Goal: Transaction & Acquisition: Purchase product/service

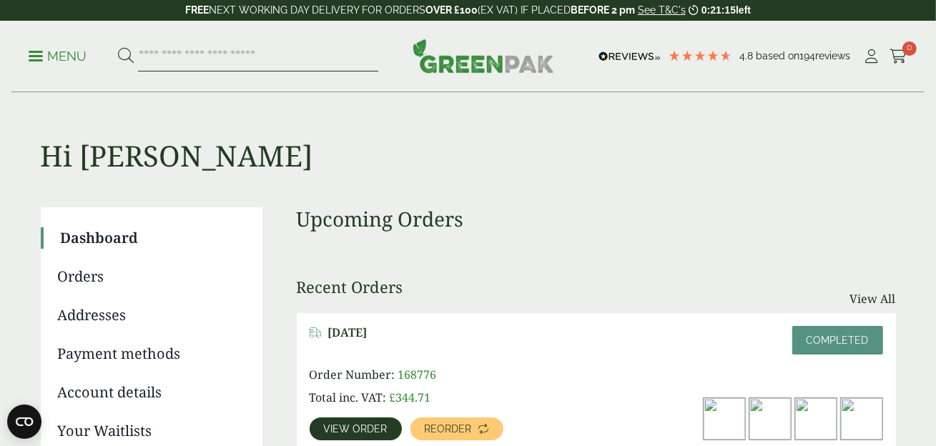
click at [207, 55] on input "search" at bounding box center [258, 56] width 240 height 30
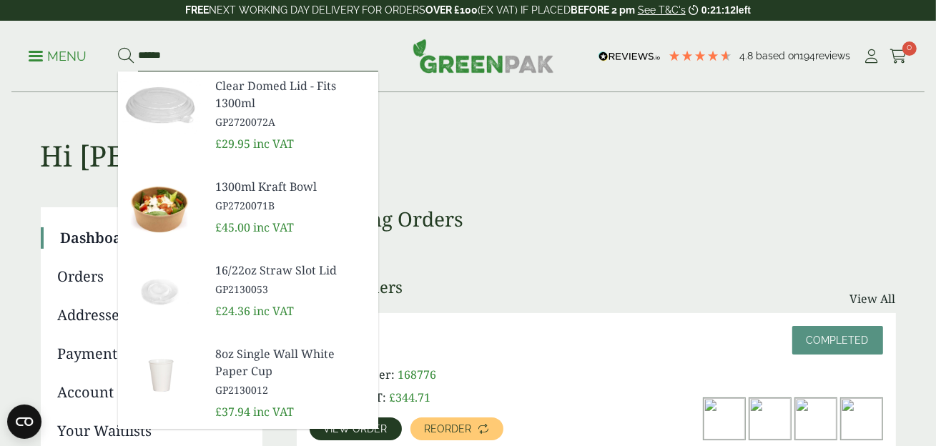
type input "******"
click at [118, 47] on button at bounding box center [126, 56] width 16 height 19
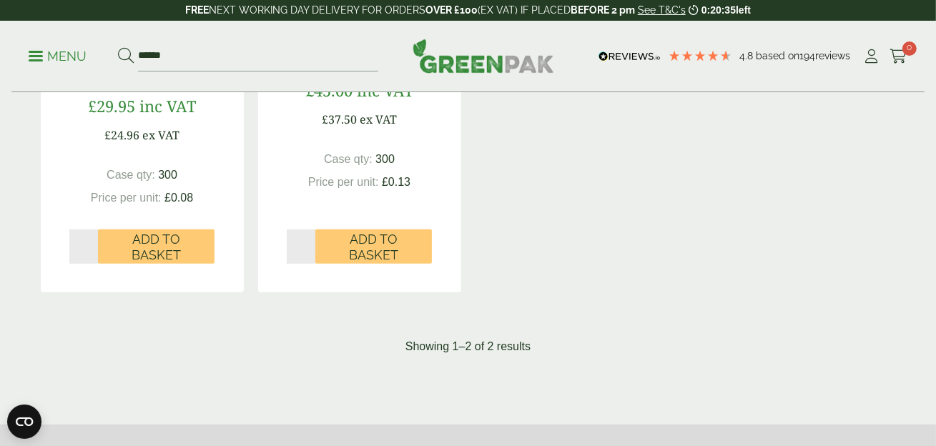
click at [90, 244] on input "*" at bounding box center [83, 246] width 29 height 34
type input "*"
click at [90, 244] on input "*" at bounding box center [83, 246] width 29 height 34
click at [308, 242] on input "*" at bounding box center [301, 246] width 29 height 34
type input "*"
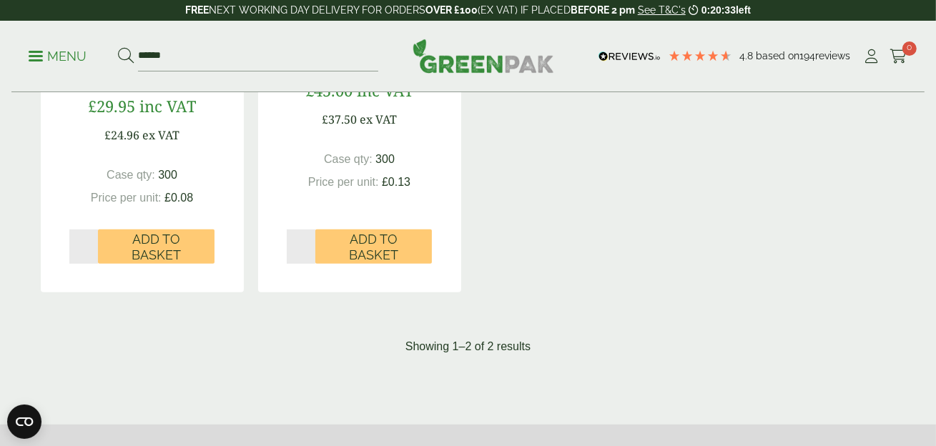
click at [308, 242] on input "*" at bounding box center [301, 246] width 29 height 34
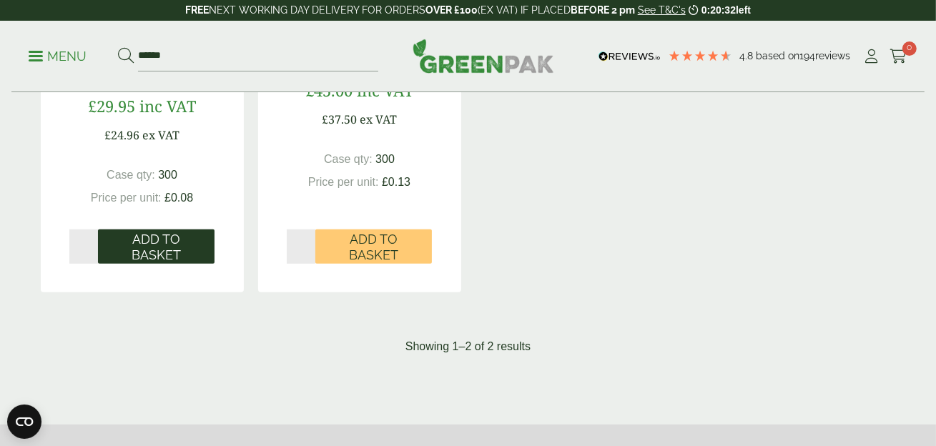
click at [173, 243] on span "Add to Basket" at bounding box center [156, 247] width 96 height 31
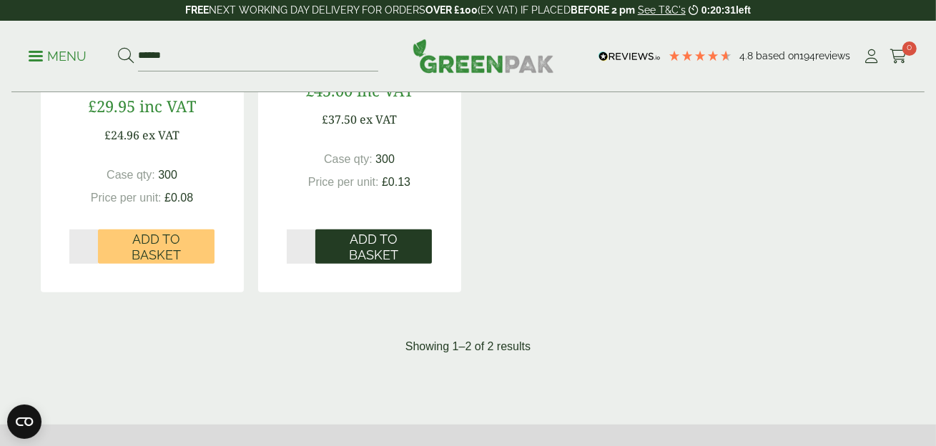
click at [362, 237] on span "Add to Basket" at bounding box center [373, 247] width 96 height 31
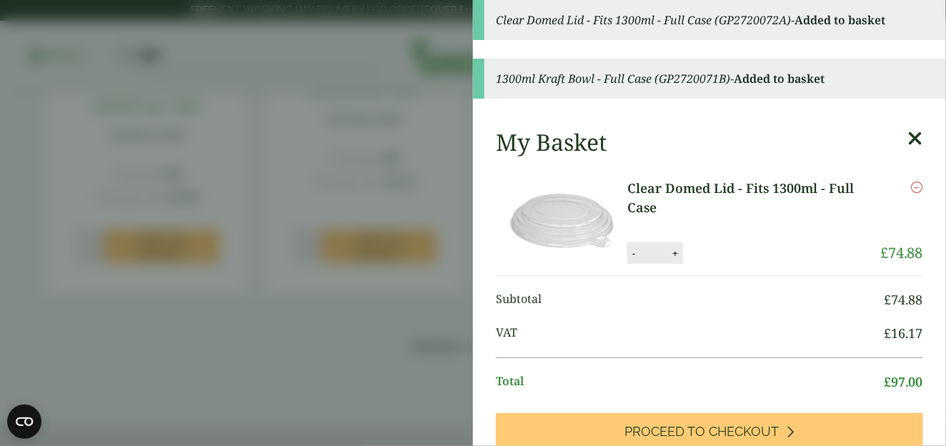
click at [908, 137] on icon at bounding box center [915, 139] width 15 height 20
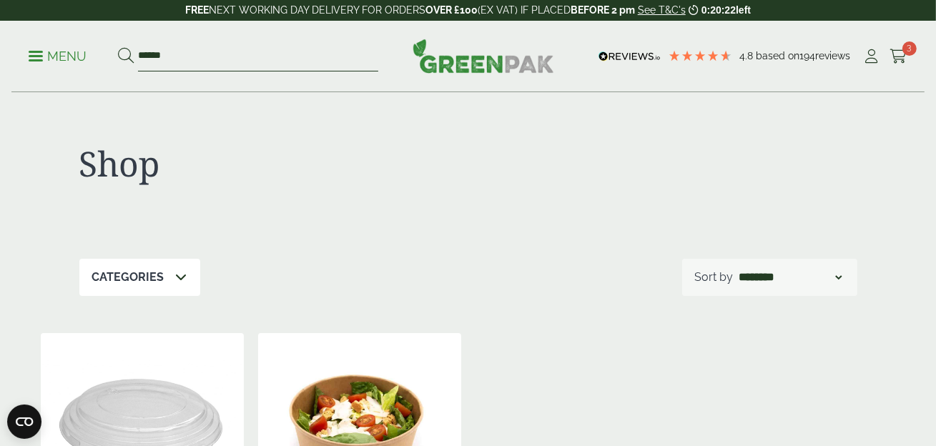
click at [153, 52] on input "******" at bounding box center [258, 56] width 240 height 30
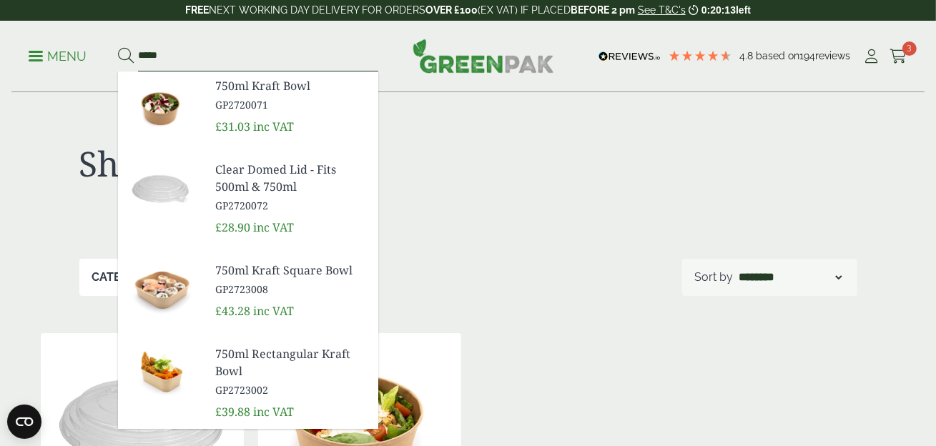
type input "*****"
click at [118, 47] on button at bounding box center [126, 56] width 16 height 19
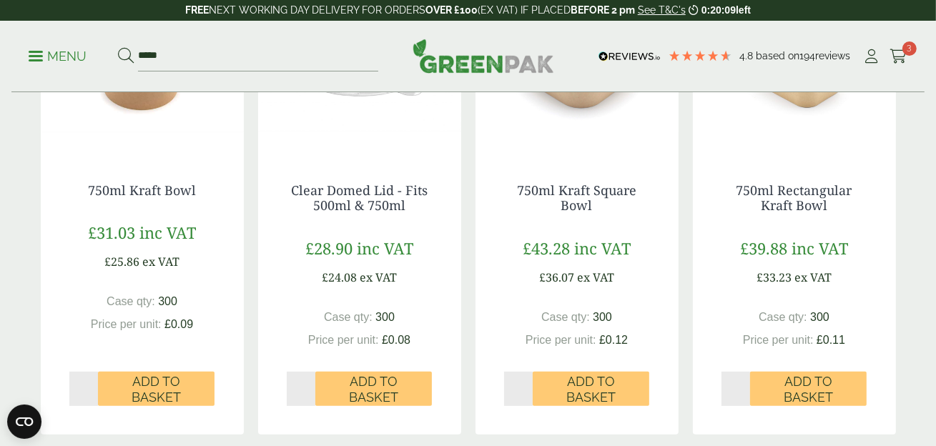
type input "*"
click at [88, 383] on input "*" at bounding box center [83, 389] width 29 height 34
type input "*"
click at [307, 385] on input "*" at bounding box center [301, 389] width 29 height 34
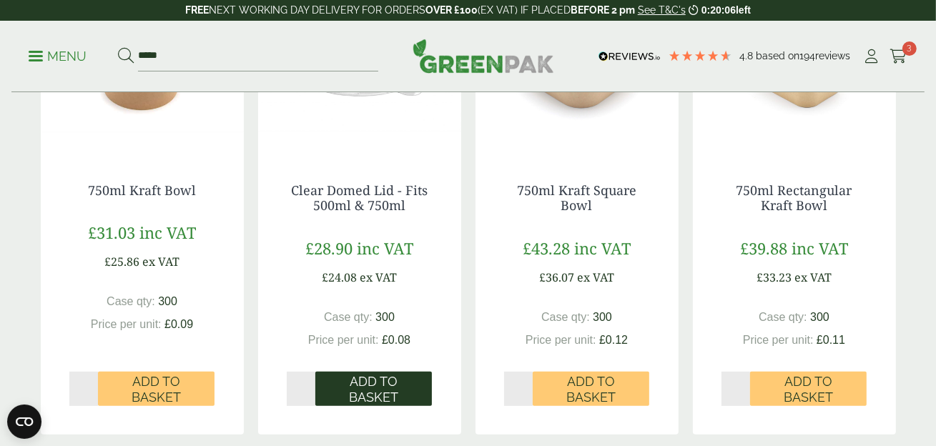
drag, startPoint x: 178, startPoint y: 388, endPoint x: 366, endPoint y: 392, distance: 188.0
click at [181, 388] on span "Add to Basket" at bounding box center [156, 389] width 96 height 31
click at [370, 388] on span "Add to Basket" at bounding box center [373, 389] width 96 height 31
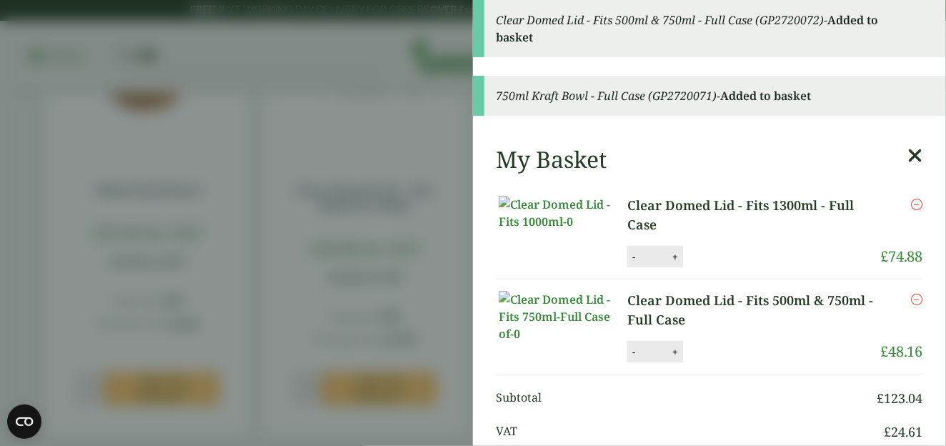
click at [908, 154] on icon at bounding box center [915, 156] width 15 height 20
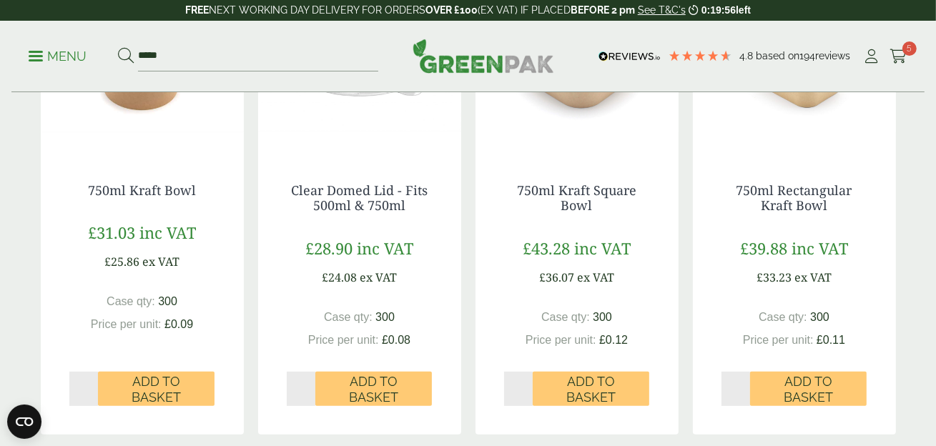
click at [167, 389] on span "Add to Basket" at bounding box center [156, 389] width 96 height 31
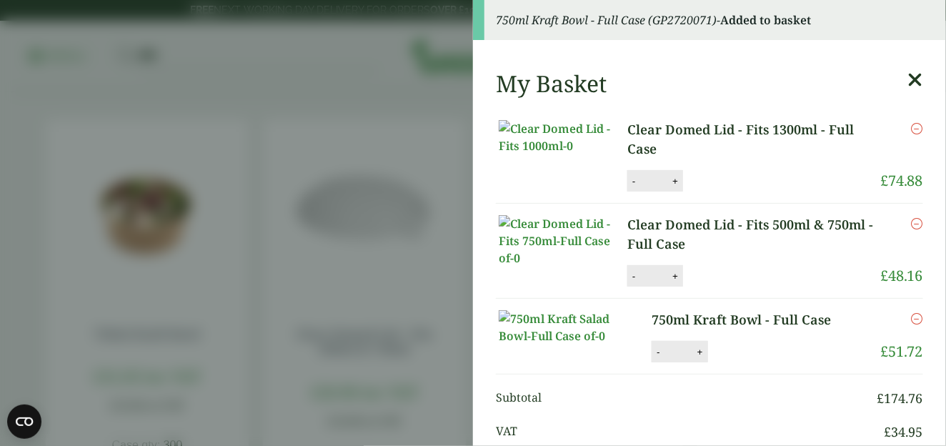
click at [908, 76] on icon at bounding box center [915, 80] width 15 height 20
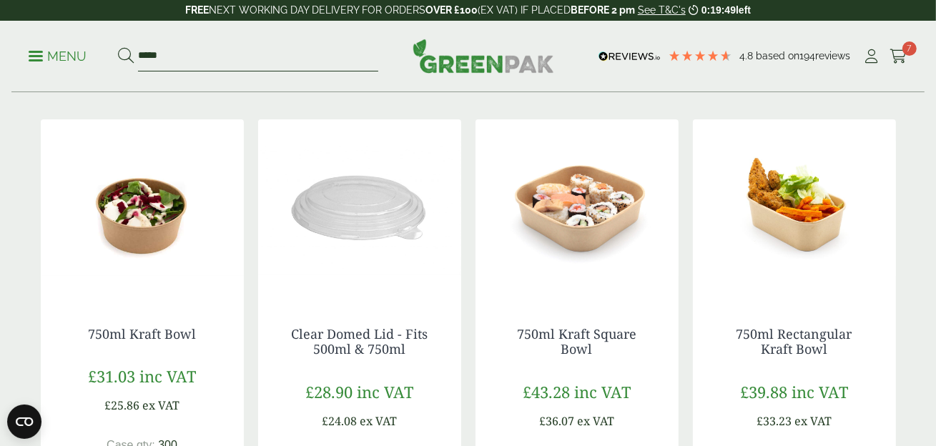
click at [149, 54] on input "*****" at bounding box center [258, 56] width 240 height 30
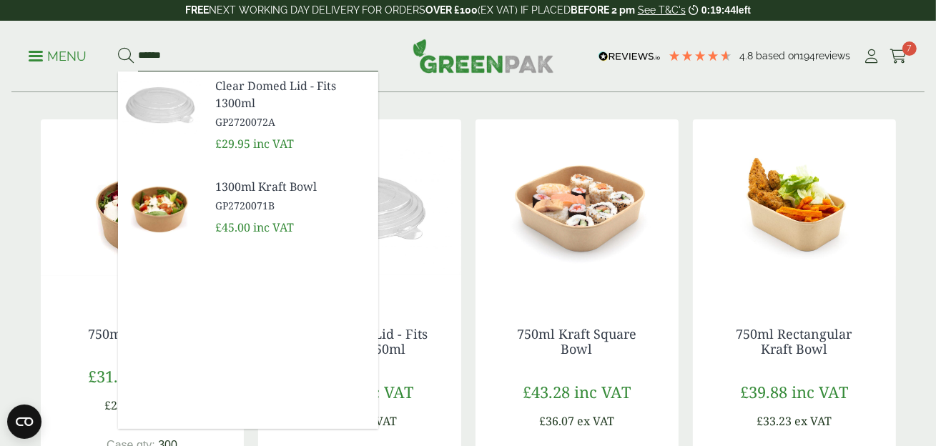
type input "******"
click at [249, 198] on span "GP2720071B" at bounding box center [291, 205] width 152 height 15
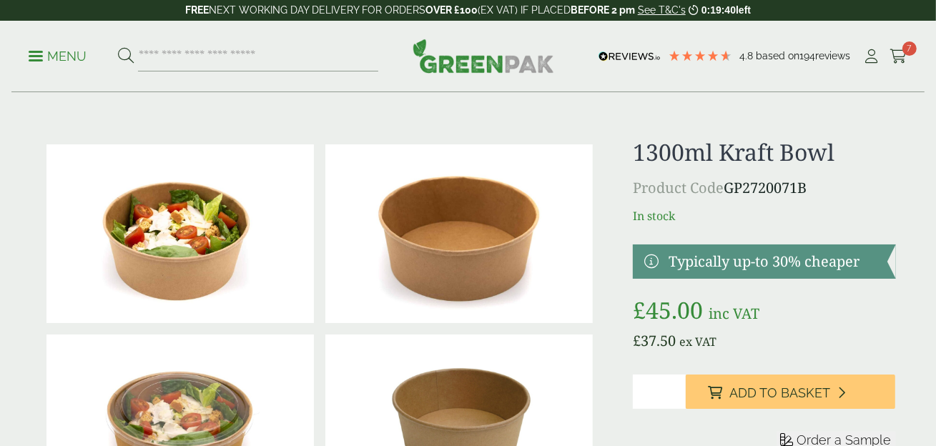
scroll to position [143, 0]
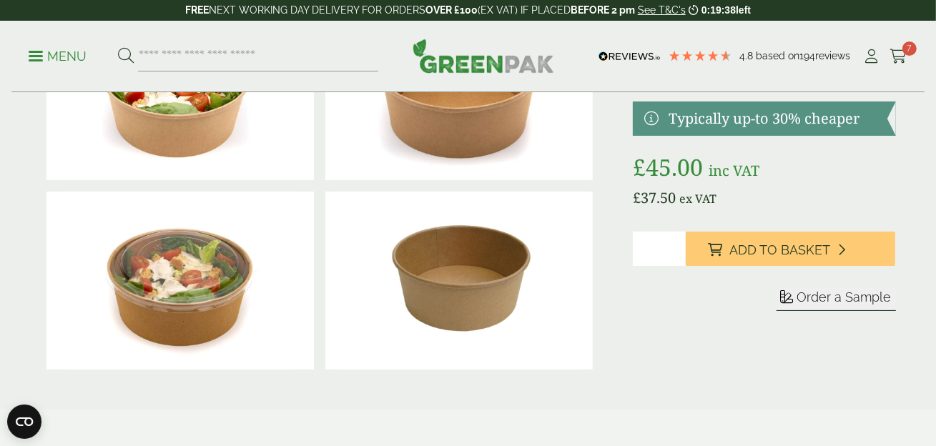
click at [675, 244] on input "*" at bounding box center [659, 249] width 52 height 34
type input "*"
click at [675, 244] on input "*" at bounding box center [659, 249] width 52 height 34
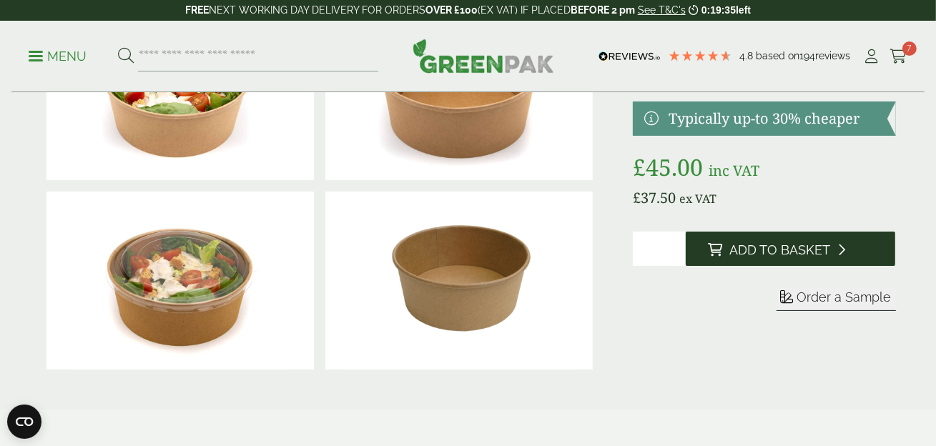
click at [792, 253] on span "Add to Basket" at bounding box center [780, 250] width 101 height 16
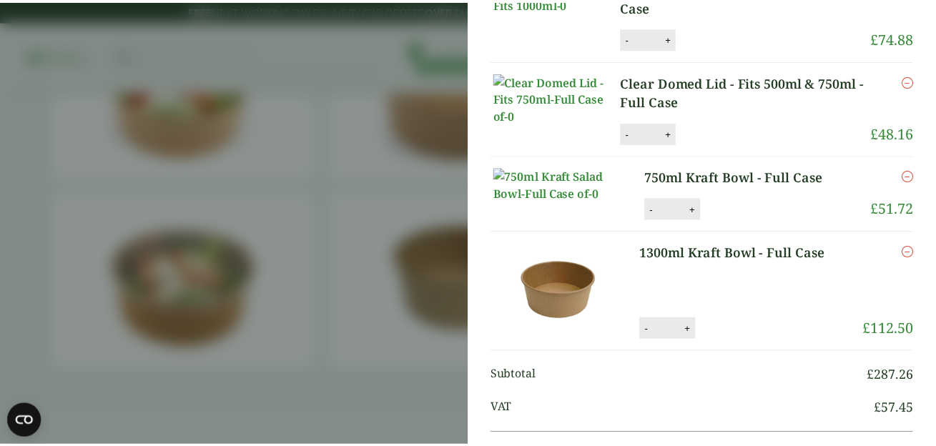
scroll to position [0, 0]
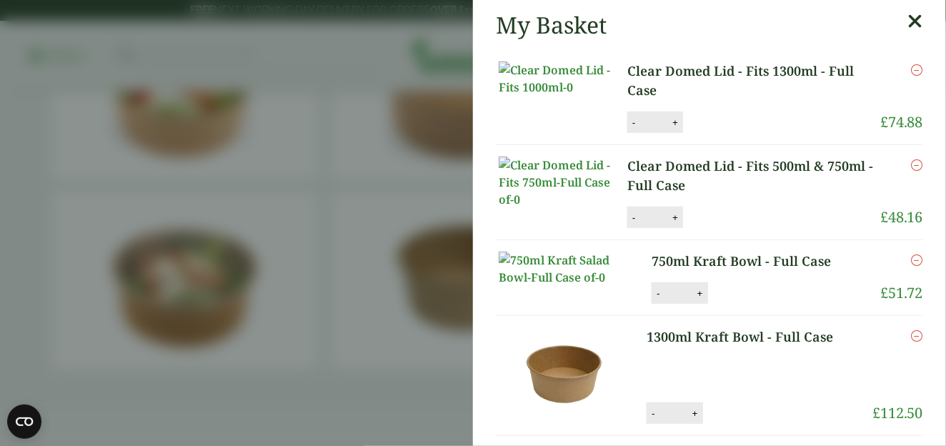
click at [908, 14] on icon at bounding box center [915, 21] width 15 height 20
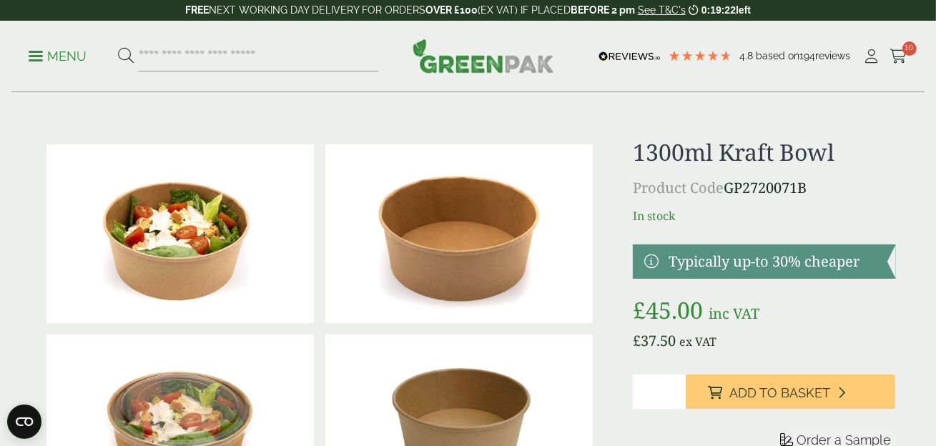
click at [901, 59] on icon at bounding box center [898, 56] width 18 height 14
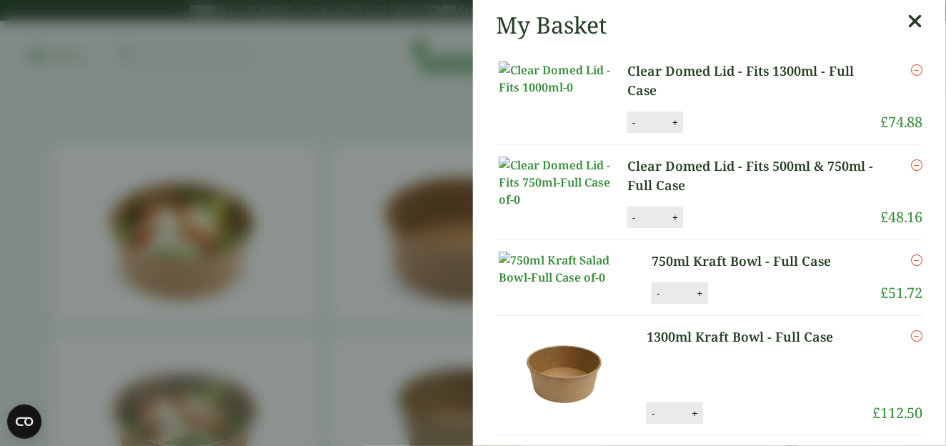
scroll to position [357, 0]
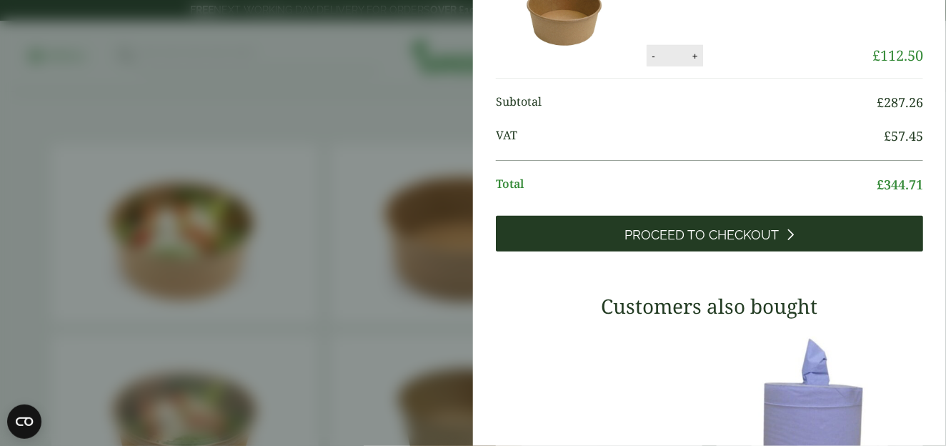
click at [686, 243] on span "Proceed to Checkout" at bounding box center [702, 235] width 154 height 16
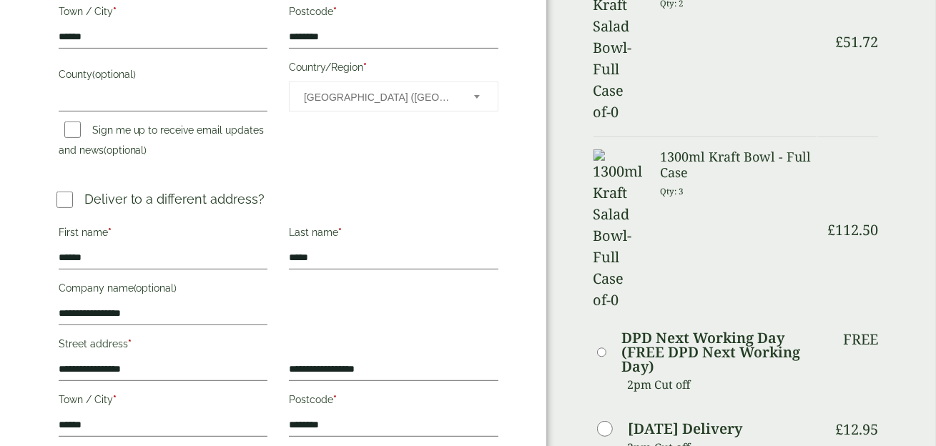
scroll to position [500, 0]
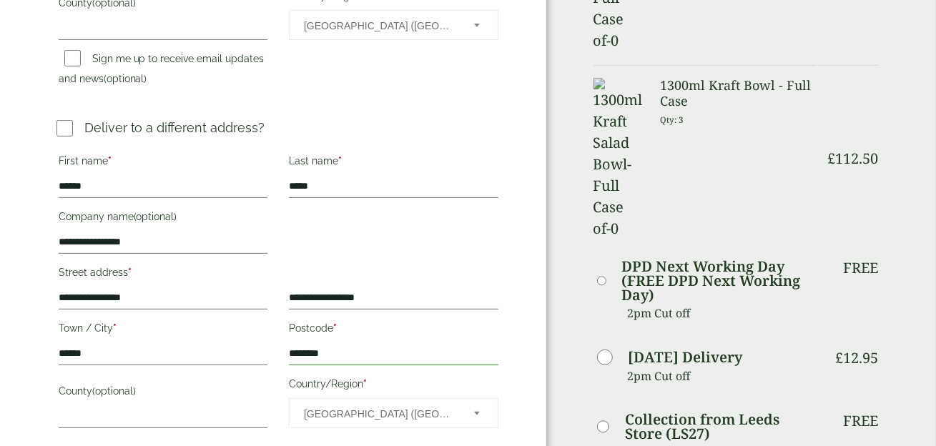
drag, startPoint x: 350, startPoint y: 356, endPoint x: 277, endPoint y: 354, distance: 72.9
click at [277, 355] on div "**********" at bounding box center [278, 292] width 461 height 286
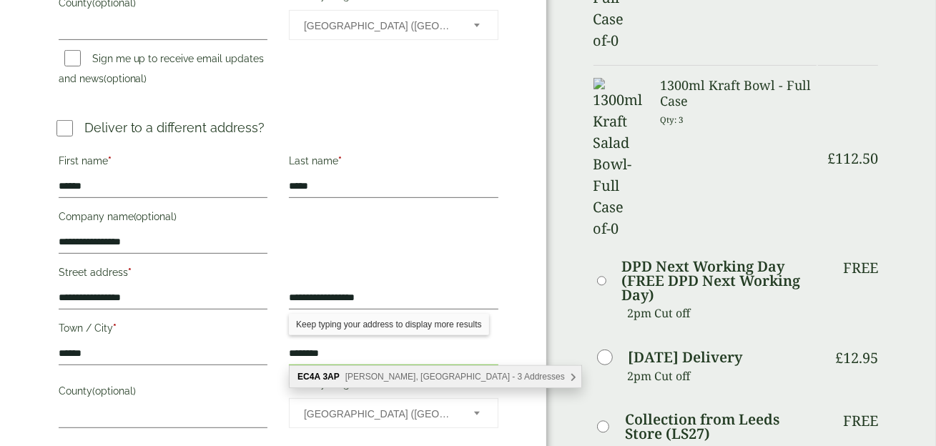
click at [487, 377] on div "EC4A 3AP Nevill Lane, London - 3 Addresses" at bounding box center [435, 376] width 292 height 21
type input "********"
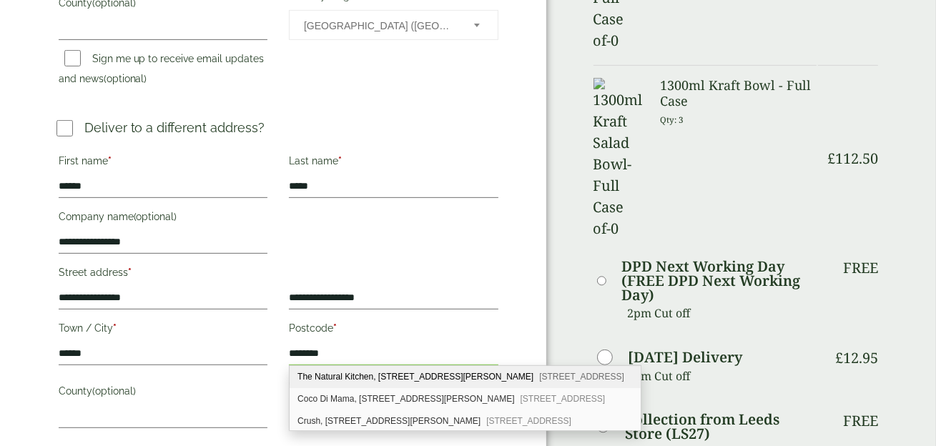
click at [539, 377] on span "London, EC4A 3AP" at bounding box center [581, 377] width 85 height 10
type input "**********"
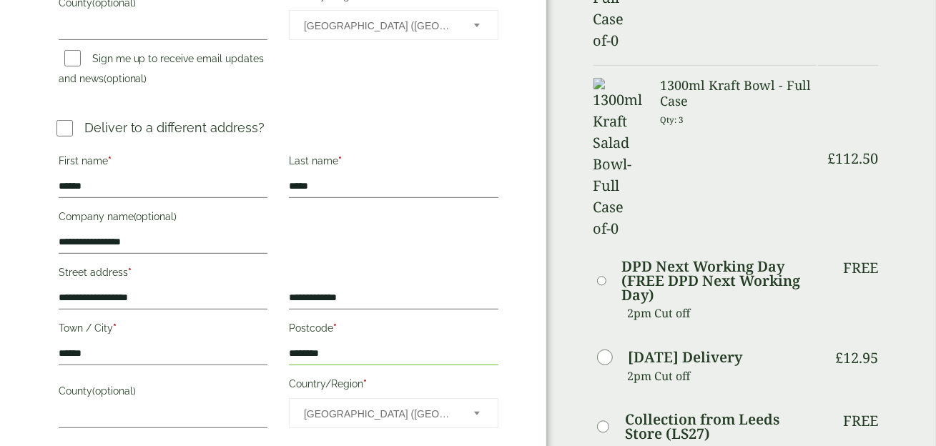
scroll to position [571, 0]
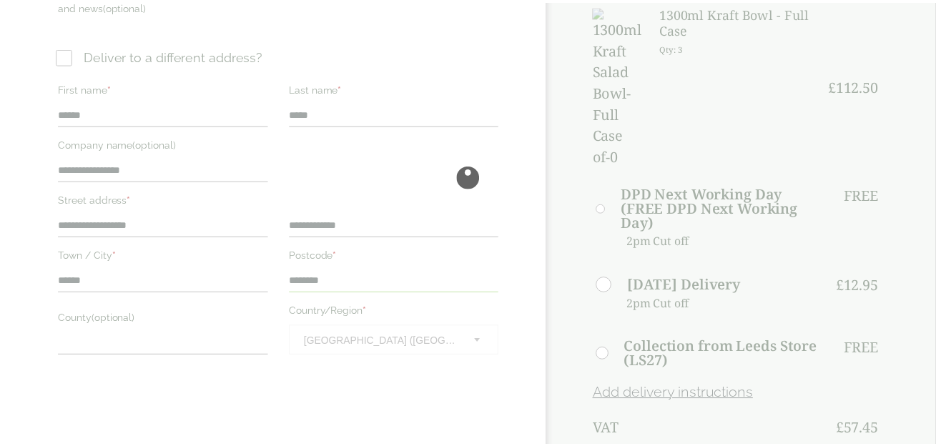
scroll to position [572, 0]
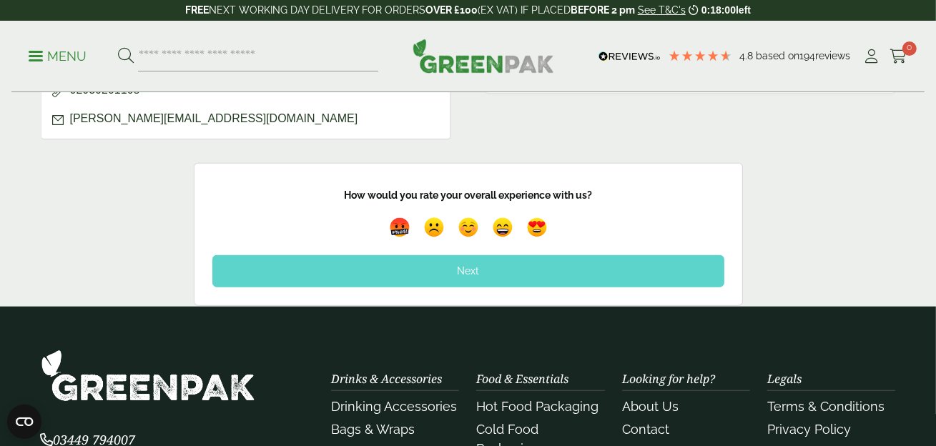
scroll to position [572, 0]
